Goal: Information Seeking & Learning: Check status

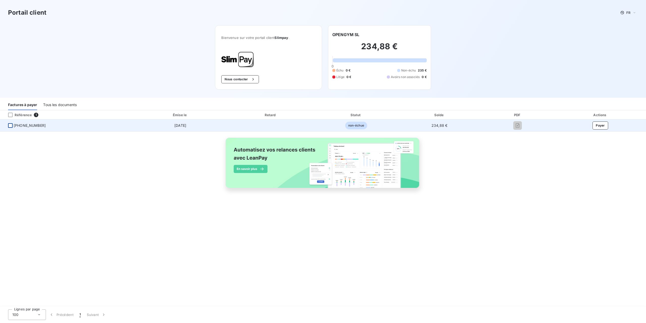
click at [8, 124] on span "[PHONE_NUMBER]" at bounding box center [66, 125] width 125 height 5
click at [9, 125] on div at bounding box center [10, 125] width 5 height 5
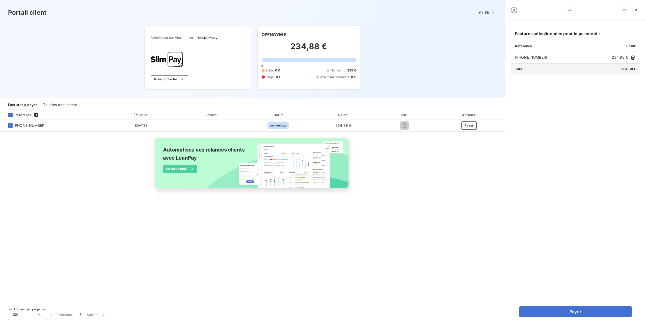
click at [16, 105] on div "Factures à payer" at bounding box center [22, 104] width 29 height 11
click at [57, 103] on div "Tous les documents" at bounding box center [60, 104] width 34 height 11
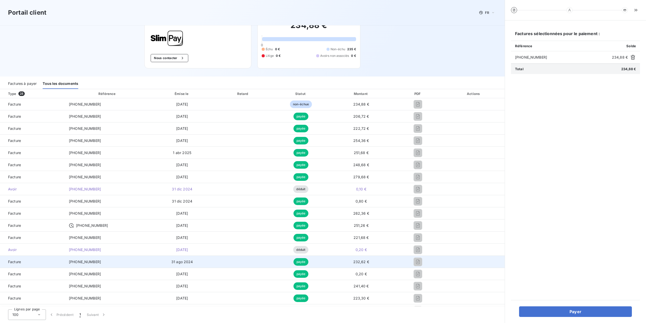
scroll to position [18, 0]
